Goal: Task Accomplishment & Management: Use online tool/utility

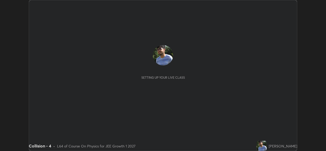
scroll to position [151, 325]
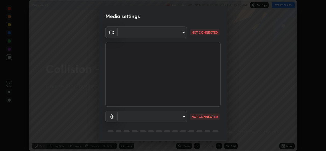
type input "01ba4e230c86726ed3cc2c83bf33541f2a1f81fc79d1918fb88ff4b5df00a70d"
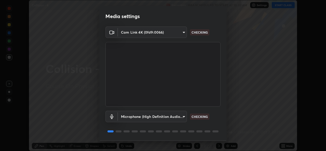
click at [181, 113] on body "Erase all Collision - 4 Recording WAS SCHEDULED TO START AT 10:30 AM Settings S…" at bounding box center [163, 75] width 326 height 151
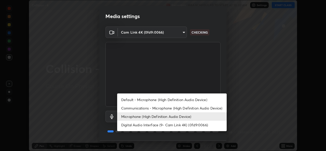
click at [174, 114] on li "Microphone (High Definition Audio Device)" at bounding box center [171, 116] width 109 height 8
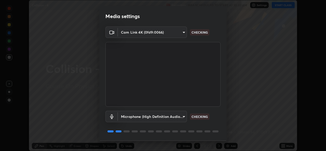
click at [179, 117] on body "Erase all Collision - 4 Recording WAS SCHEDULED TO START AT 10:30 AM Settings S…" at bounding box center [163, 75] width 326 height 151
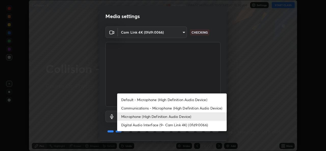
click at [172, 125] on li "Digital Audio Interface (9- Cam Link 4K) (0fd9:0066)" at bounding box center [171, 125] width 109 height 8
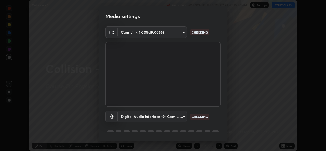
click at [178, 117] on body "Erase all Collision - 4 Recording WAS SCHEDULED TO START AT 10:30 AM Settings S…" at bounding box center [163, 75] width 326 height 151
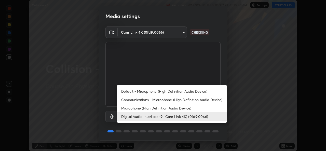
click at [178, 107] on li "Microphone (High Definition Audio Device)" at bounding box center [171, 108] width 109 height 8
type input "49b0a6df07a429b4aa0e143735b31e2a272de4ae34d33bd193cbc4de7c554cfd"
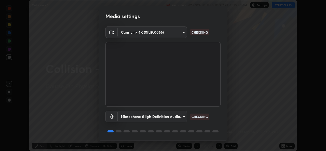
scroll to position [16, 0]
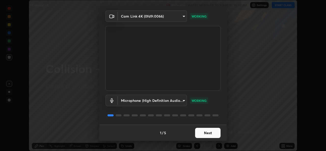
click at [212, 131] on button "Next" at bounding box center [207, 133] width 25 height 10
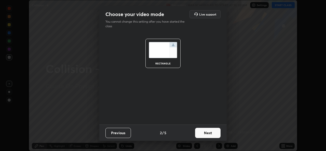
scroll to position [0, 0]
click at [212, 131] on button "Next" at bounding box center [207, 133] width 25 height 10
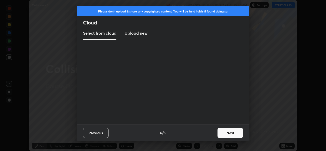
click at [212, 131] on div "Previous 4 / 5 Next" at bounding box center [163, 132] width 172 height 16
click at [212, 132] on div "Previous 4 / 5 Next" at bounding box center [163, 132] width 172 height 16
click at [229, 132] on button "Next" at bounding box center [229, 133] width 25 height 10
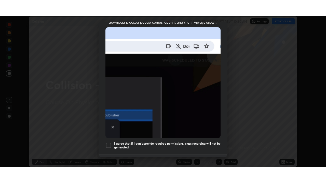
scroll to position [120, 0]
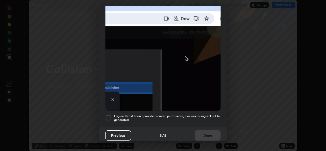
click at [108, 117] on div at bounding box center [108, 118] width 6 height 6
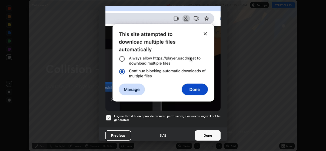
click at [212, 133] on button "Done" at bounding box center [207, 135] width 25 height 10
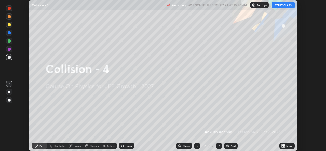
click at [285, 6] on button "START CLASS" at bounding box center [282, 5] width 23 height 6
click at [282, 146] on icon at bounding box center [281, 146] width 1 height 1
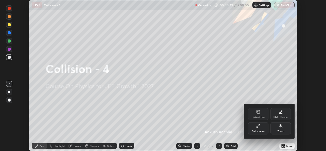
click at [262, 130] on div "Full screen" at bounding box center [258, 131] width 13 height 3
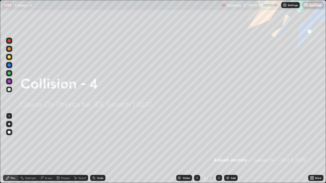
scroll to position [183, 326]
